Goal: Information Seeking & Learning: Learn about a topic

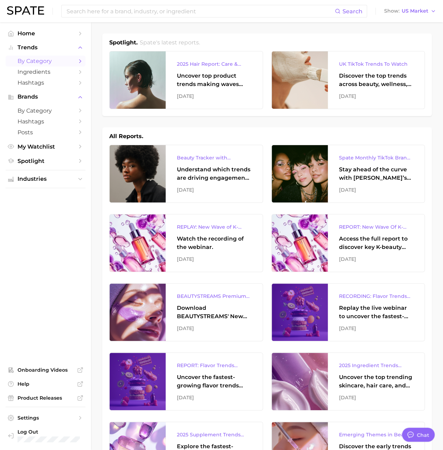
click at [43, 63] on span "by Category" at bounding box center [45, 61] width 56 height 7
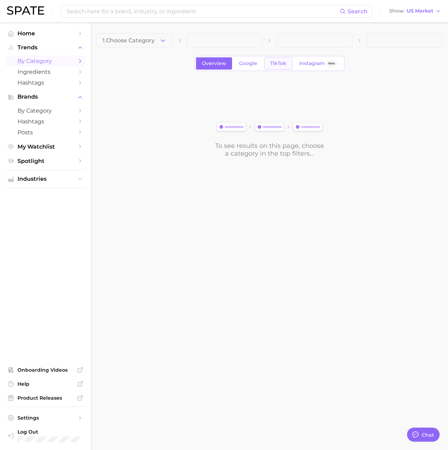
click at [287, 62] on link "TikTok" at bounding box center [278, 63] width 28 height 12
click at [121, 38] on span at bounding box center [135, 41] width 76 height 14
click at [210, 59] on link "Overview" at bounding box center [214, 63] width 36 height 12
click at [150, 42] on span "1. Choose Category" at bounding box center [129, 40] width 52 height 6
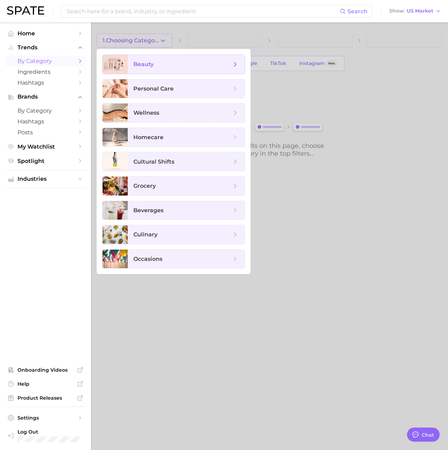
click at [156, 66] on span "beauty" at bounding box center [182, 65] width 98 height 8
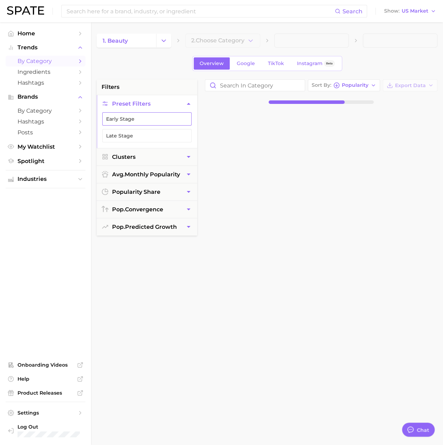
click at [139, 120] on button "Early Stage" at bounding box center [146, 118] width 89 height 13
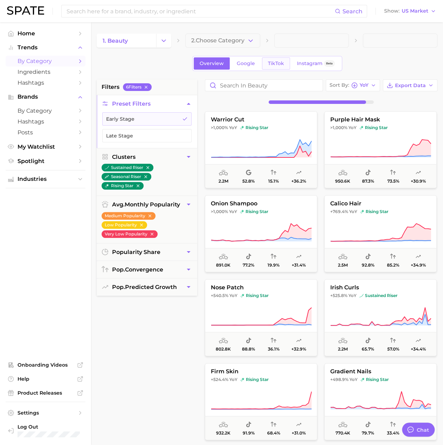
click at [270, 64] on span "TikTok" at bounding box center [276, 64] width 16 height 6
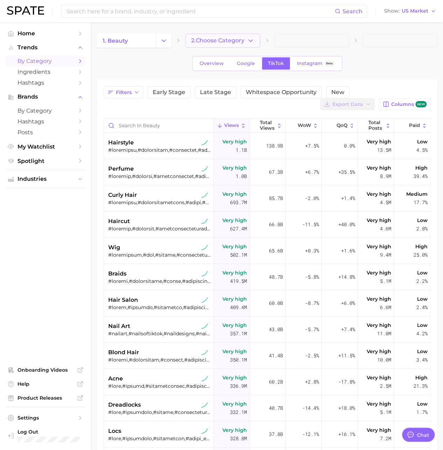
click at [250, 35] on button "2. Choose Category" at bounding box center [222, 41] width 75 height 14
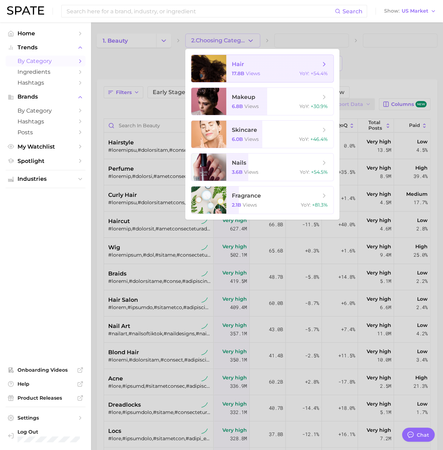
click at [309, 66] on span "hair" at bounding box center [276, 65] width 88 height 8
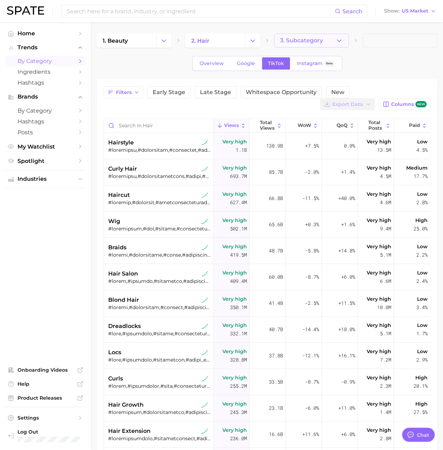
click at [338, 40] on icon "button" at bounding box center [338, 40] width 7 height 7
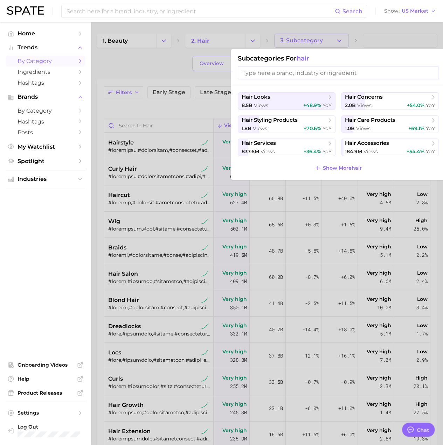
click at [164, 63] on div at bounding box center [221, 222] width 443 height 445
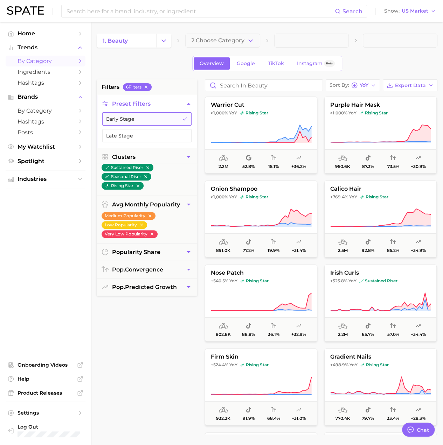
click at [153, 123] on button "Early Stage" at bounding box center [146, 118] width 89 height 13
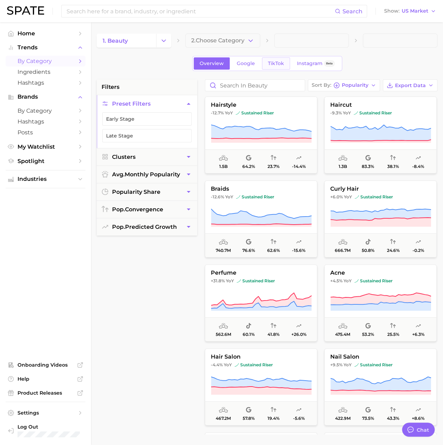
click at [276, 66] on link "TikTok" at bounding box center [276, 63] width 28 height 12
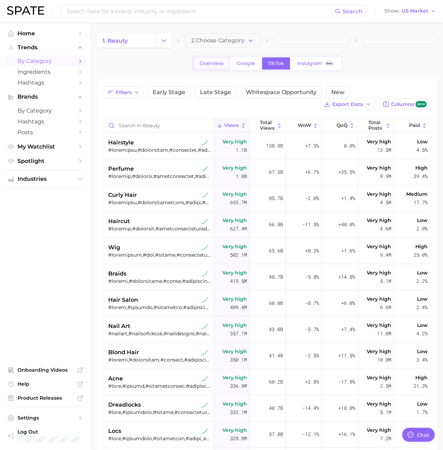
click at [210, 63] on span "Overview" at bounding box center [211, 64] width 24 height 6
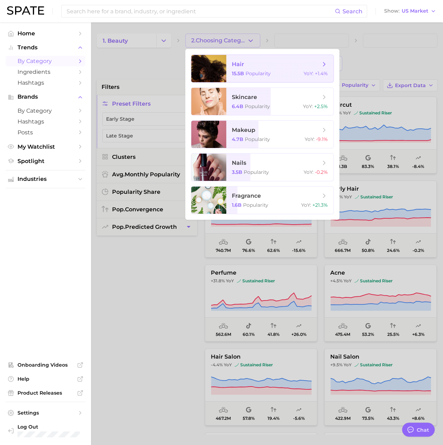
click at [255, 68] on span "hair 15.5b Popularity YoY : +1.4%" at bounding box center [279, 68] width 107 height 27
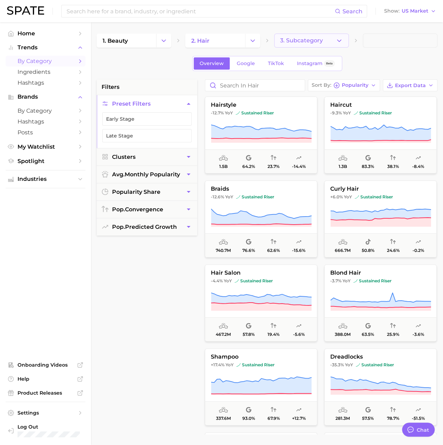
click at [288, 36] on button "3. Subcategory" at bounding box center [311, 41] width 75 height 14
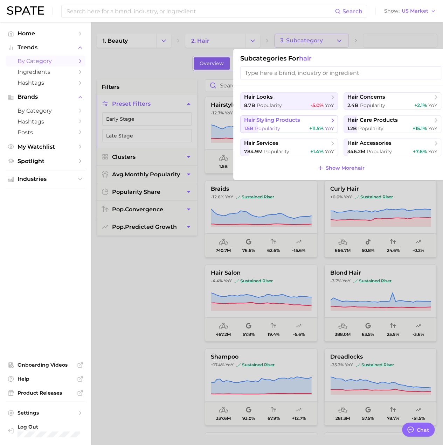
click at [294, 117] on span "hair styling products" at bounding box center [272, 120] width 56 height 7
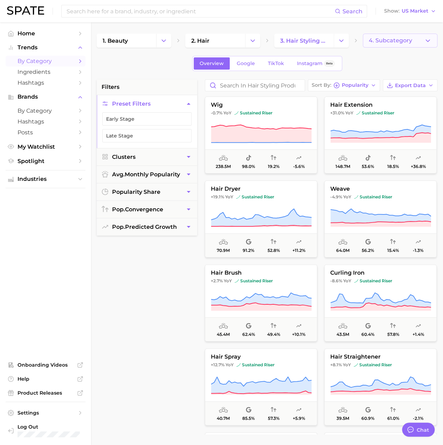
click at [382, 38] on span "4. Subcategory" at bounding box center [389, 40] width 43 height 6
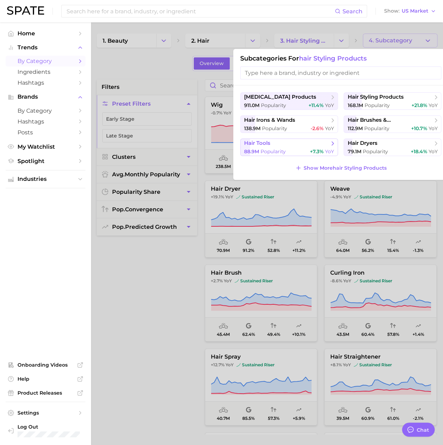
click at [330, 149] on span "YoY" at bounding box center [329, 151] width 9 height 6
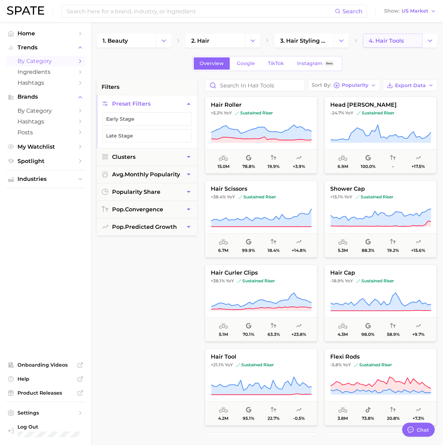
click at [377, 39] on span "4. hair tools" at bounding box center [385, 40] width 35 height 7
click at [428, 38] on icon "Change Category" at bounding box center [429, 40] width 7 height 7
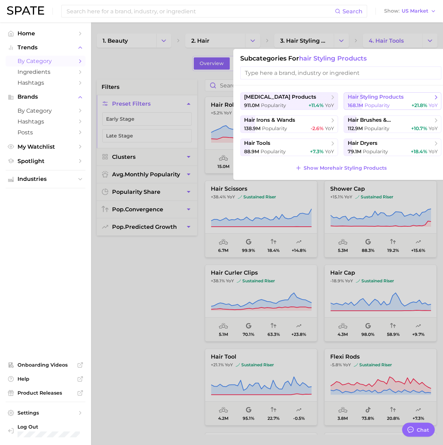
click at [394, 100] on span "hair styling products" at bounding box center [375, 97] width 56 height 7
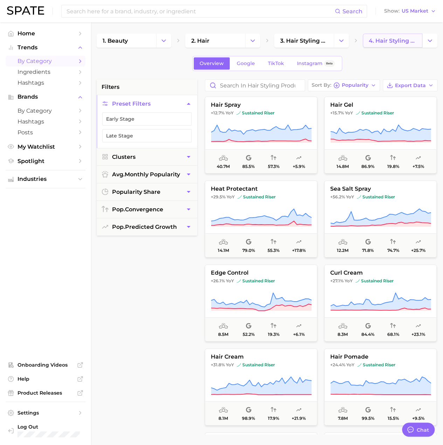
click at [399, 41] on span "4. hair styling products" at bounding box center [392, 40] width 48 height 7
click at [430, 42] on icon "Change Category" at bounding box center [429, 40] width 7 height 7
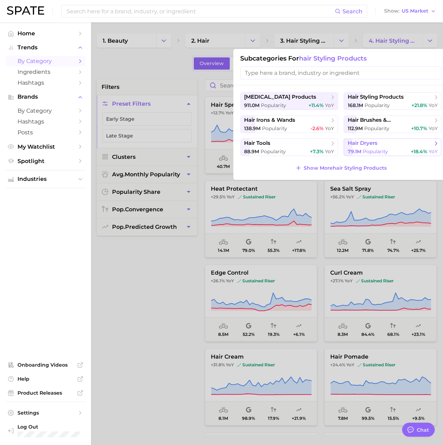
click at [377, 142] on span "hair dryers" at bounding box center [362, 143] width 30 height 7
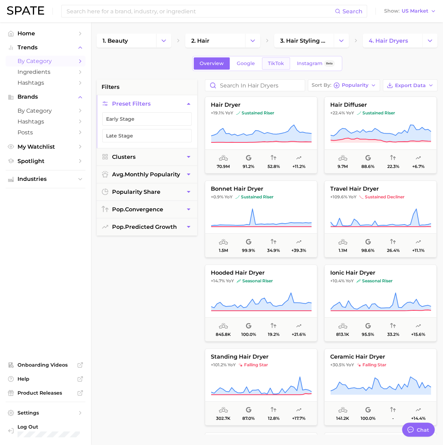
click at [282, 61] on span "TikTok" at bounding box center [276, 64] width 16 height 6
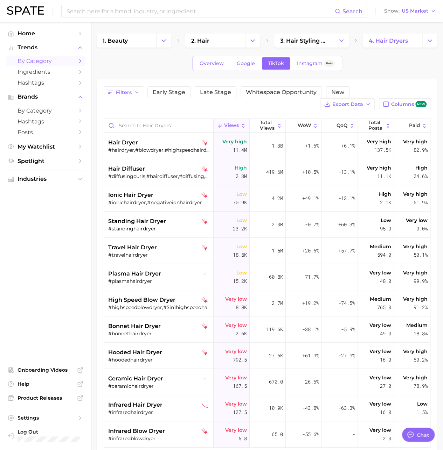
type textarea "x"
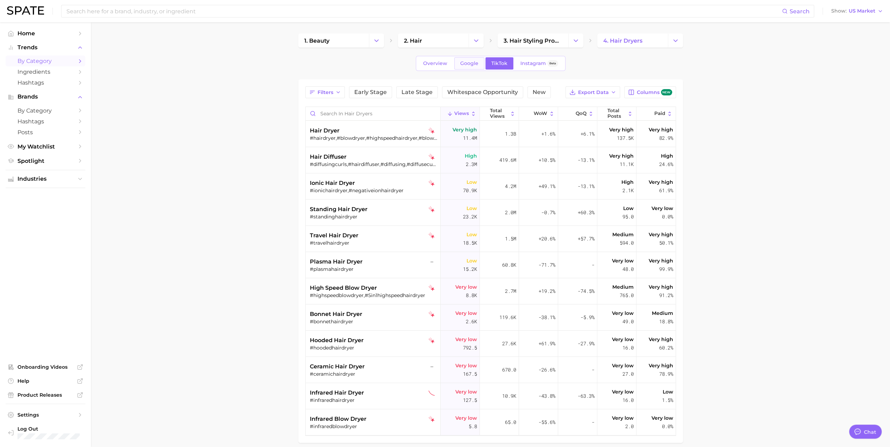
click at [442, 64] on span "Google" at bounding box center [469, 64] width 18 height 6
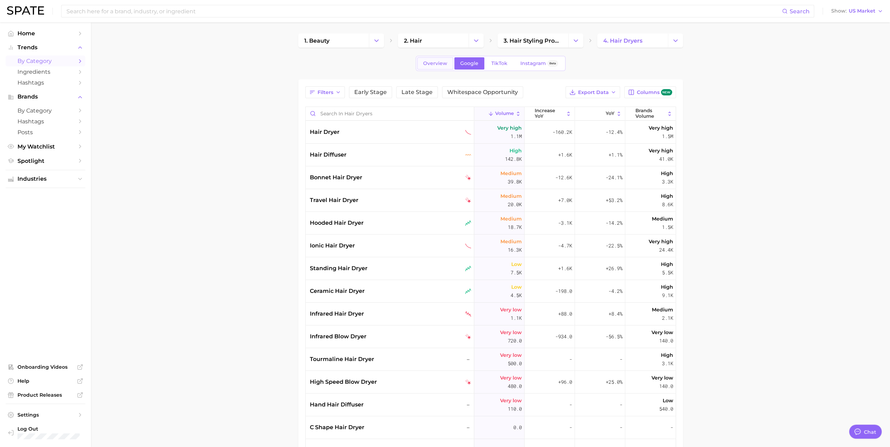
click at [425, 65] on span "Overview" at bounding box center [435, 64] width 24 height 6
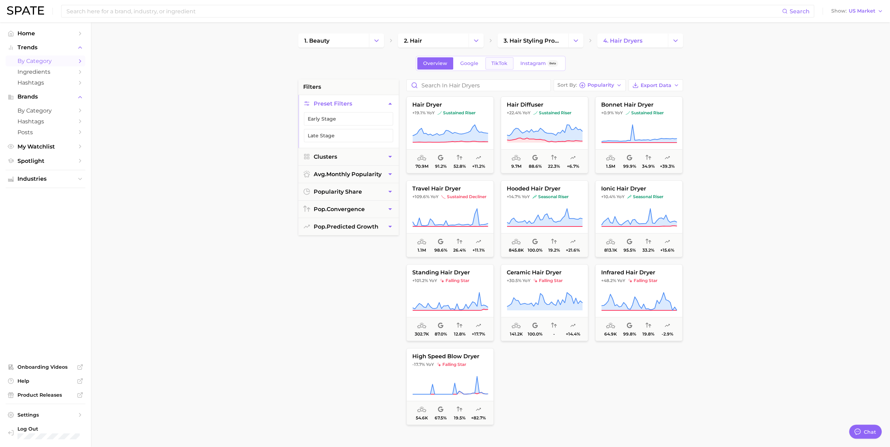
click at [442, 66] on span "TikTok" at bounding box center [500, 64] width 16 height 6
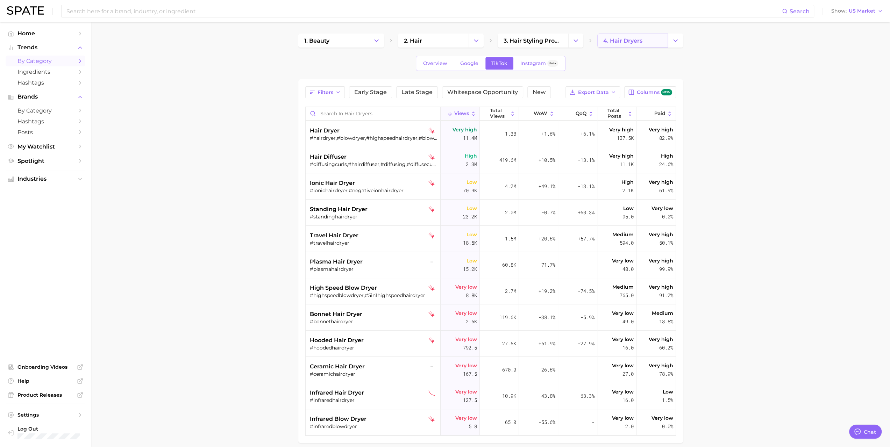
click at [442, 39] on span "4. hair dryers" at bounding box center [622, 40] width 39 height 7
click at [442, 41] on span "3. hair styling products" at bounding box center [533, 40] width 59 height 7
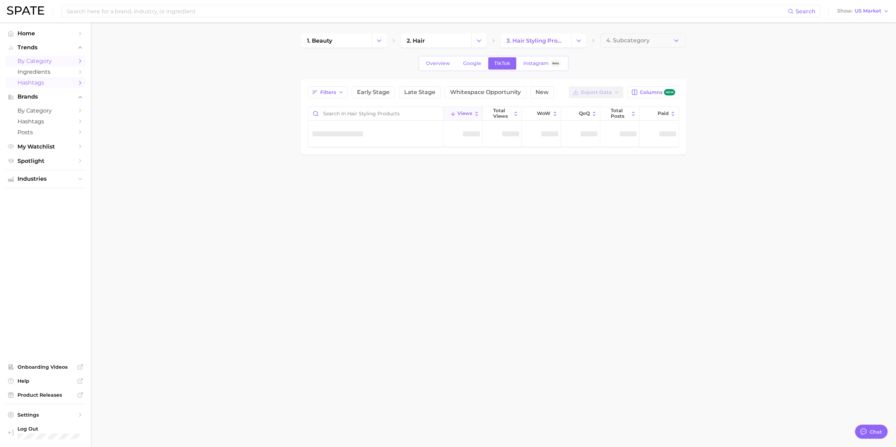
click at [39, 85] on span "Hashtags" at bounding box center [45, 82] width 56 height 7
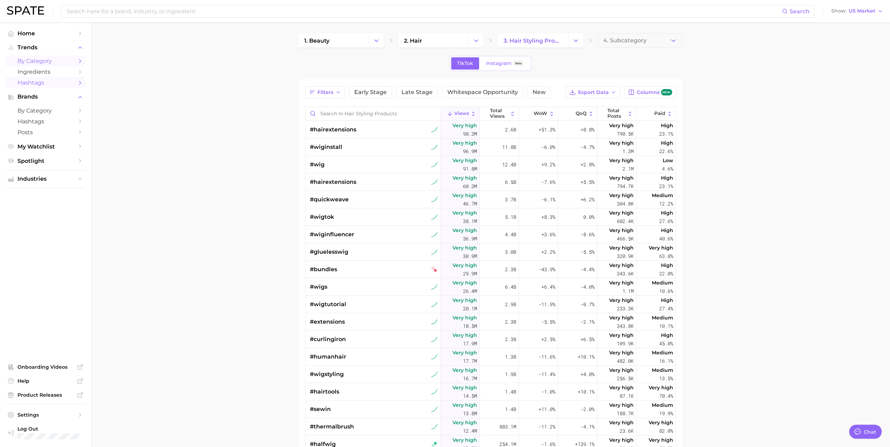
click at [67, 61] on span "by Category" at bounding box center [45, 61] width 56 height 7
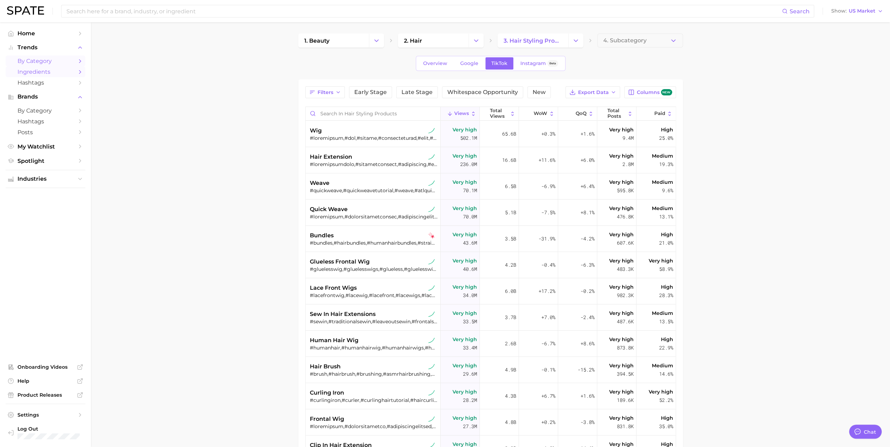
click at [57, 75] on span "Ingredients" at bounding box center [45, 72] width 56 height 7
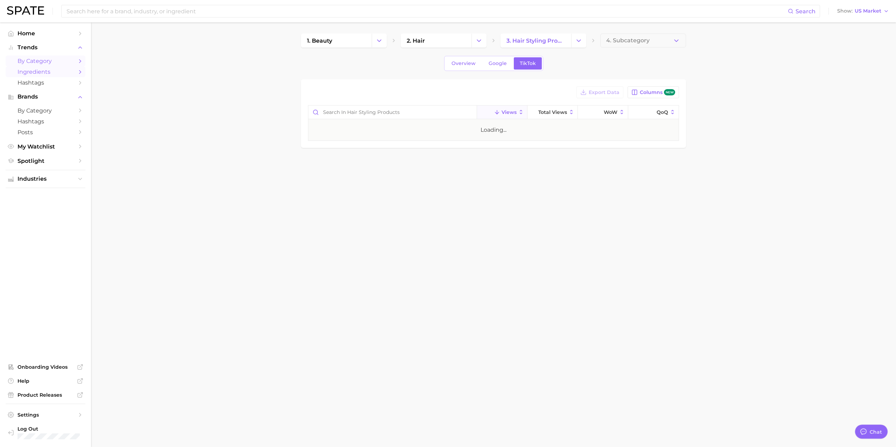
click at [61, 62] on span "by Category" at bounding box center [45, 61] width 56 height 7
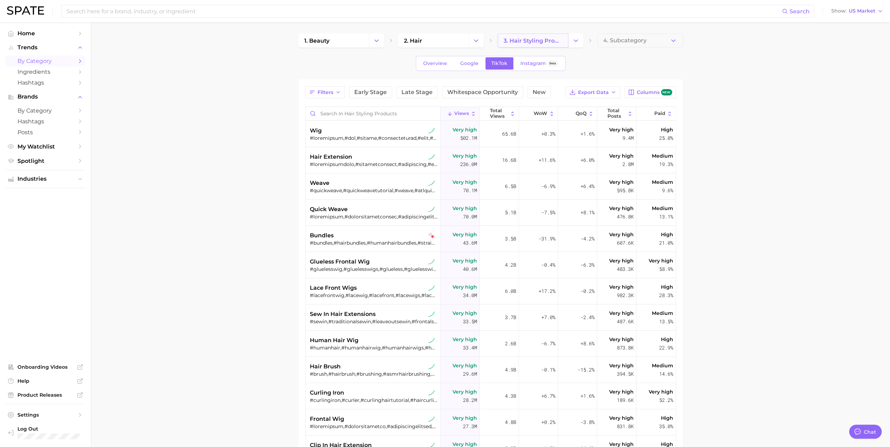
click at [442, 37] on span "3. hair styling products" at bounding box center [533, 40] width 59 height 7
click at [442, 41] on icon "Change Category" at bounding box center [575, 40] width 7 height 7
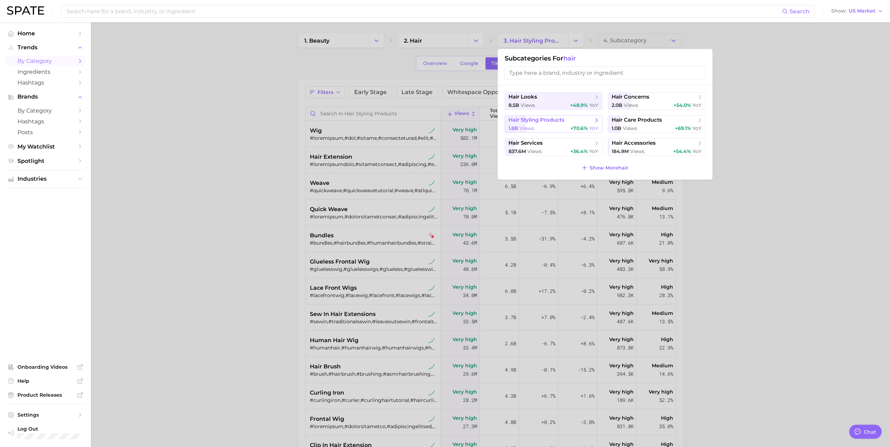
click at [442, 123] on button "hair styling products 1.8b views +70.6% YoY" at bounding box center [554, 123] width 98 height 17
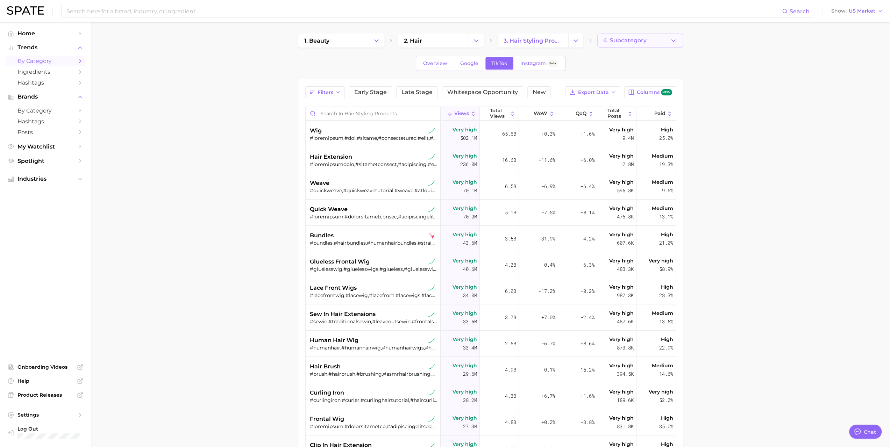
click at [442, 45] on button "4. Subcategory" at bounding box center [641, 41] width 86 height 14
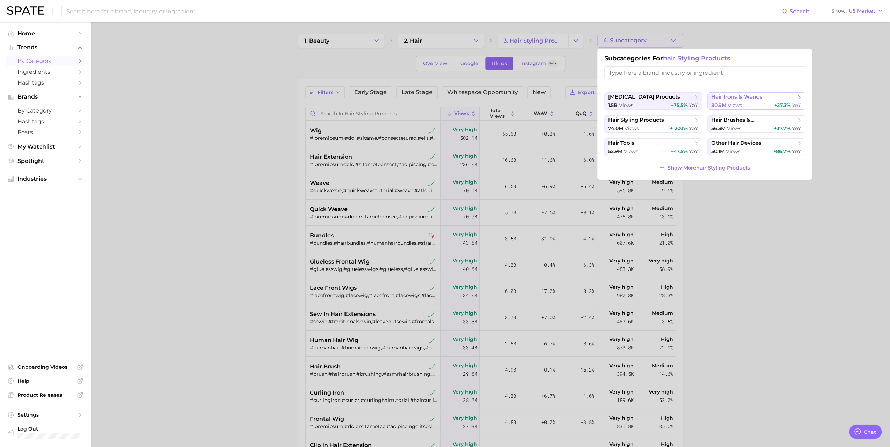
click at [442, 100] on button "hair irons & wands 80.9m views +27.3% YoY" at bounding box center [757, 100] width 98 height 17
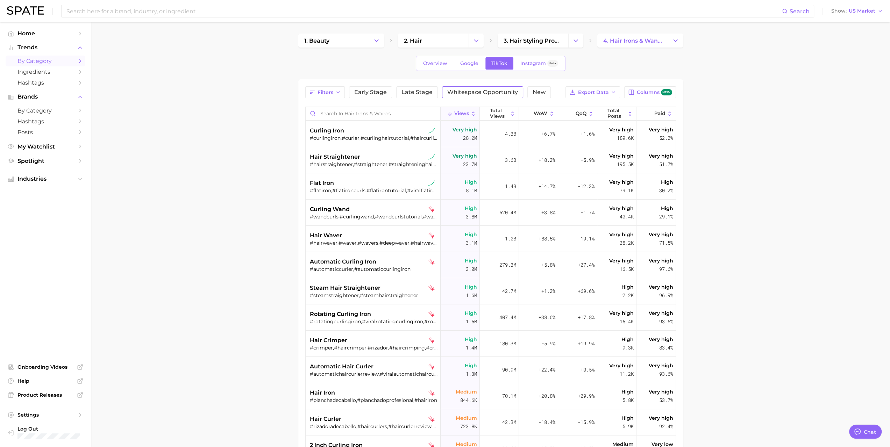
click at [442, 93] on span "Whitespace Opportunity" at bounding box center [482, 93] width 71 height 6
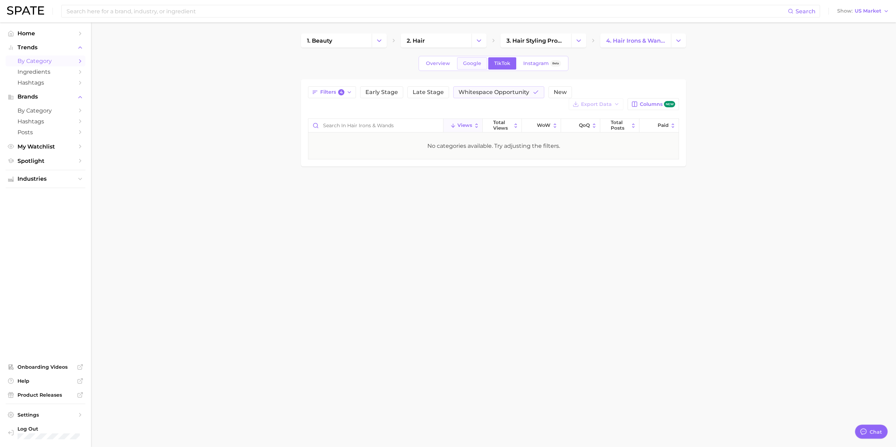
click at [442, 61] on span "Google" at bounding box center [472, 64] width 18 height 6
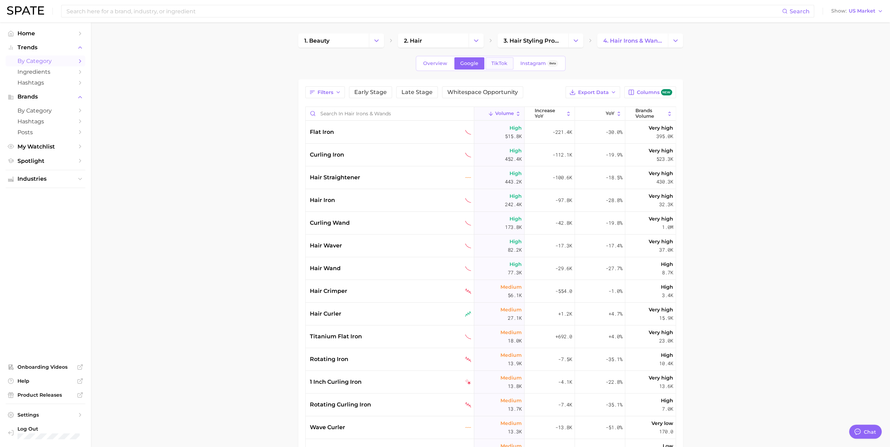
click at [442, 65] on span "TikTok" at bounding box center [500, 64] width 16 height 6
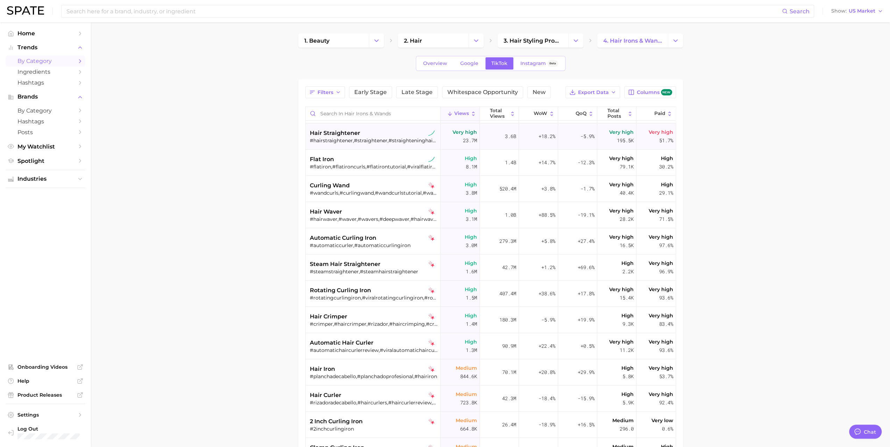
scroll to position [35, 0]
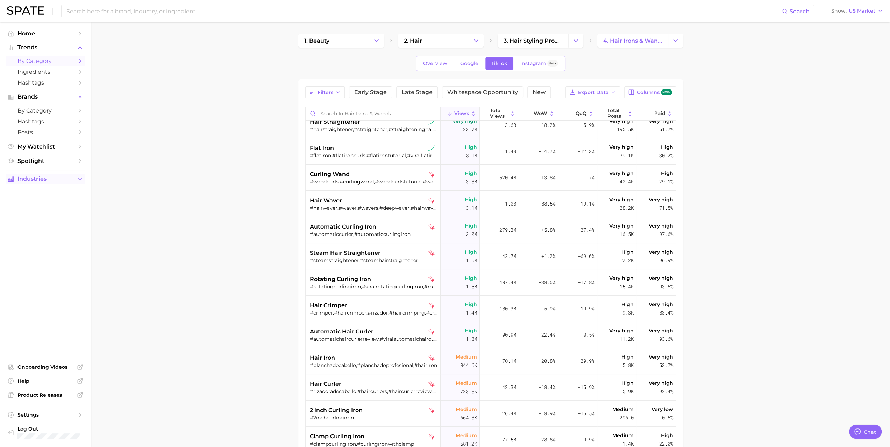
click at [54, 182] on span "Industries" at bounding box center [45, 179] width 56 height 6
click at [52, 195] on span "beauty" at bounding box center [45, 192] width 56 height 7
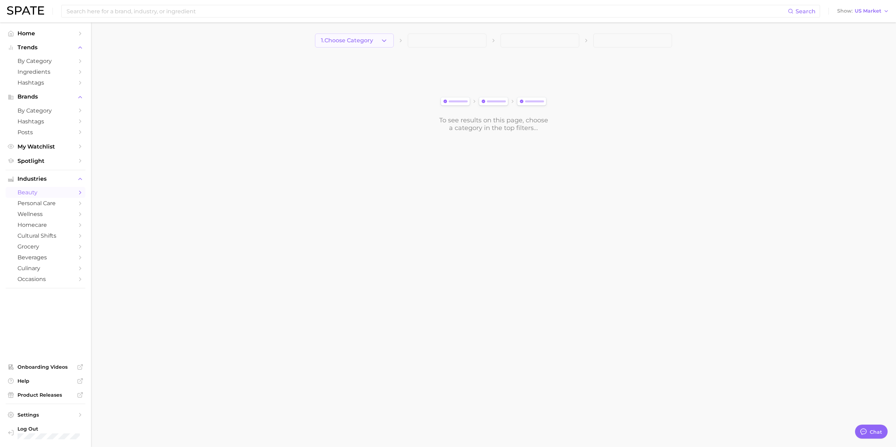
click at [344, 42] on span "1. Choose Category" at bounding box center [347, 40] width 52 height 6
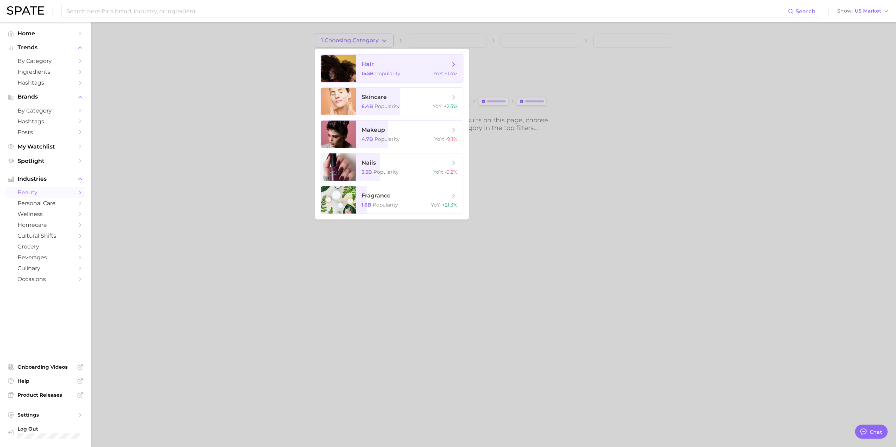
click at [442, 62] on icon at bounding box center [454, 65] width 8 height 8
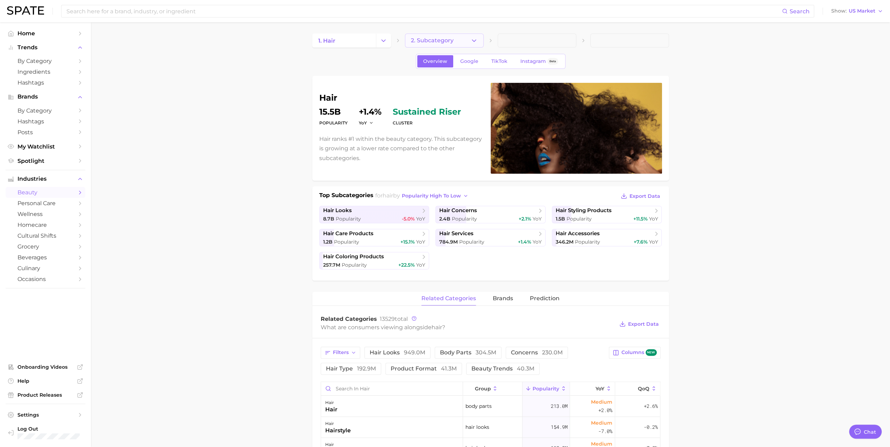
click at [442, 38] on icon "button" at bounding box center [474, 40] width 7 height 7
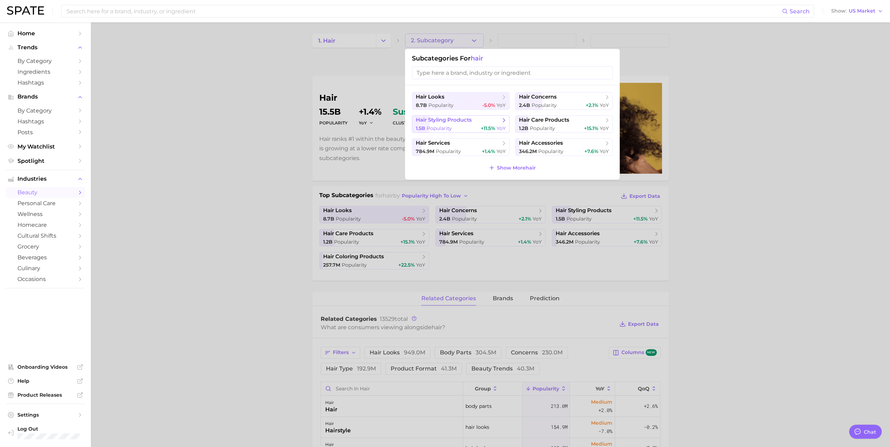
click at [442, 126] on span "YoY" at bounding box center [501, 128] width 9 height 6
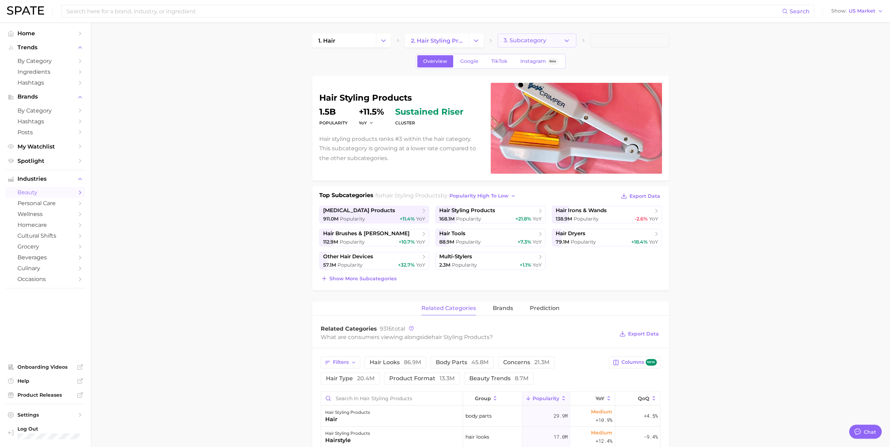
click at [442, 38] on icon "button" at bounding box center [566, 40] width 7 height 7
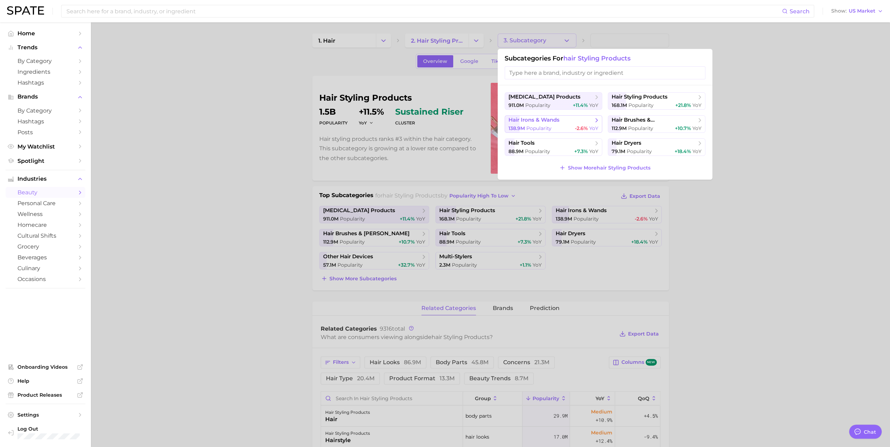
click at [442, 121] on polyline at bounding box center [597, 120] width 2 height 3
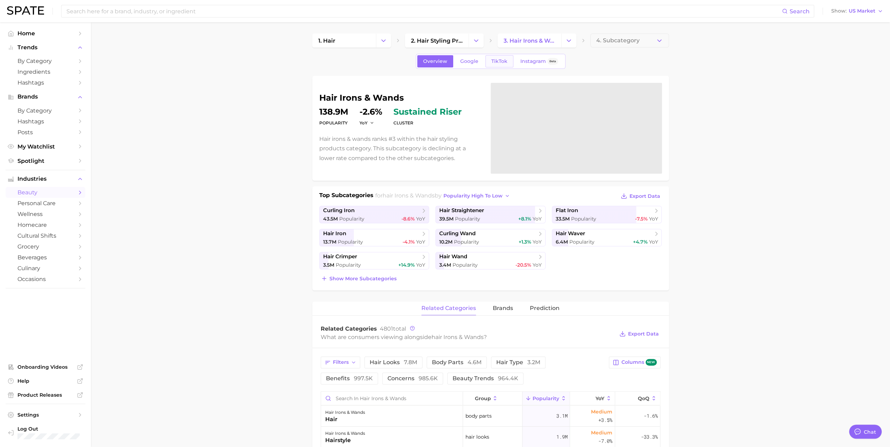
click at [442, 59] on span "TikTok" at bounding box center [500, 61] width 16 height 6
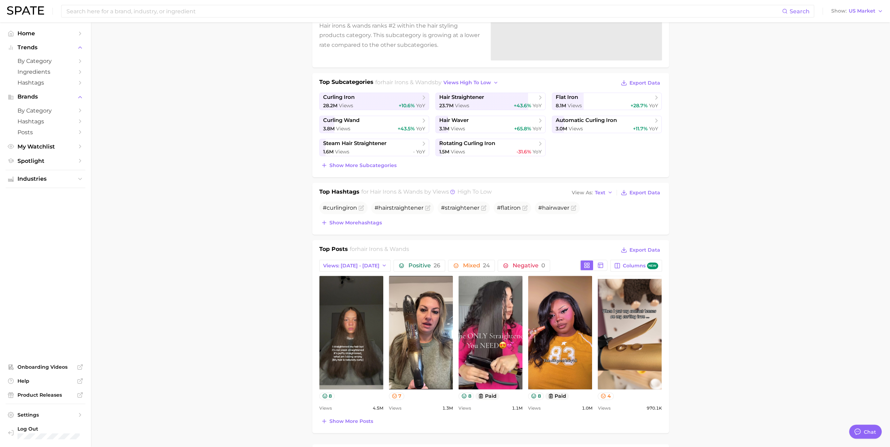
scroll to position [210, 0]
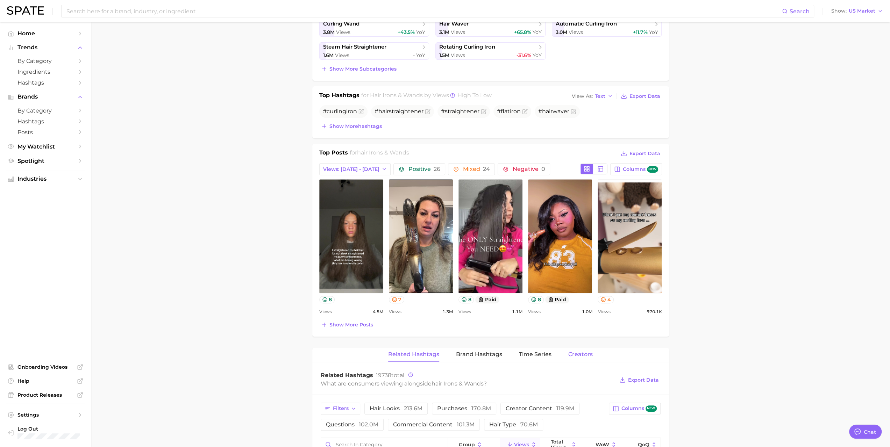
click at [442, 352] on span "Creators" at bounding box center [581, 355] width 24 height 6
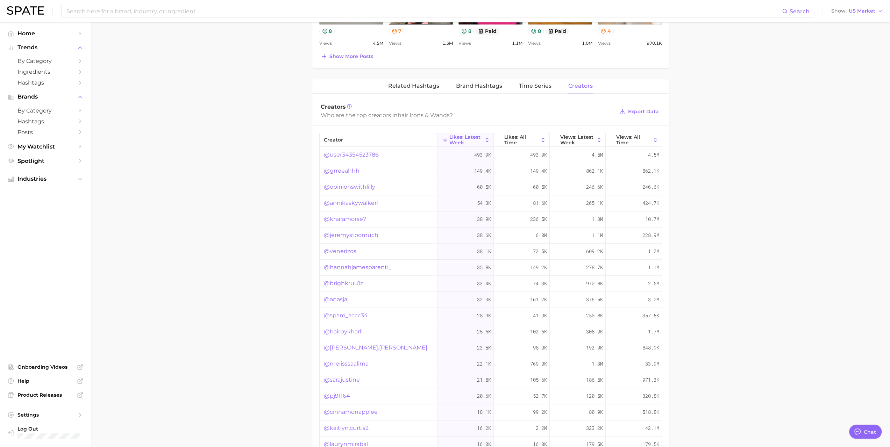
scroll to position [546, 0]
